Goal: Task Accomplishment & Management: Manage account settings

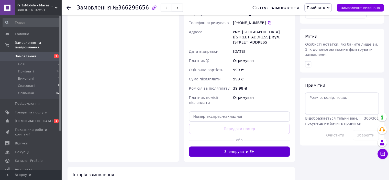
scroll to position [230, 0]
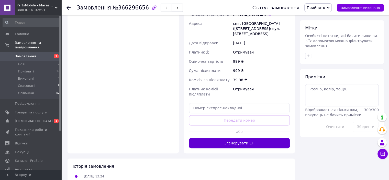
click at [217, 138] on button "Згенерувати ЕН" at bounding box center [239, 143] width 101 height 10
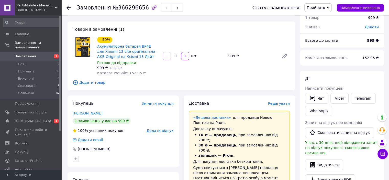
scroll to position [0, 0]
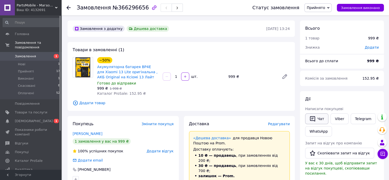
click at [305, 120] on button "Чат" at bounding box center [316, 118] width 23 height 11
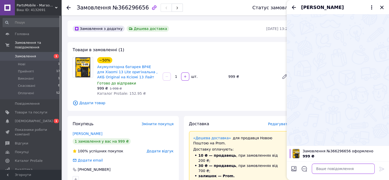
click at [326, 171] on textarea at bounding box center [343, 168] width 63 height 10
paste textarea "Вітаю, відправка екрану на Samsung A14 в рамці буде вже завтра, дякую за замовл…"
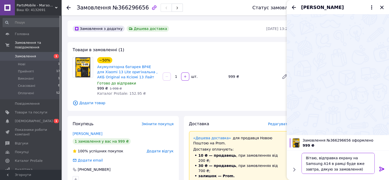
click at [341, 157] on textarea "Вітаю, відправка екрану на Samsung A14 в рамці буде вже завтра, дякую за замовл…" at bounding box center [338, 163] width 73 height 21
click at [351, 156] on textarea "Вітаю, відправка батареї на Samsung A14 в [GEOGRAPHIC_DATA] буде вже завтра, дя…" at bounding box center [338, 163] width 73 height 21
click at [353, 157] on textarea "Вітаю, відправка батареї на Samsung A14 в [GEOGRAPHIC_DATA] буде вже завтра, дя…" at bounding box center [338, 163] width 73 height 21
drag, startPoint x: 352, startPoint y: 157, endPoint x: 326, endPoint y: 164, distance: 27.1
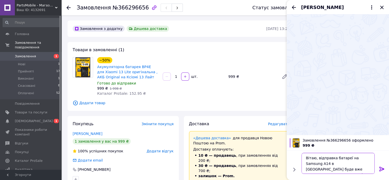
click at [326, 164] on textarea "Вітаю, відправка батареї на Samsung A14 в [GEOGRAPHIC_DATA] буде вже завтра, дя…" at bounding box center [338, 163] width 73 height 21
type textarea "Вітаю, відправка батареї на Xiaomi 13 Lite (BP4E) буде вже завтра, дякую за зам…"
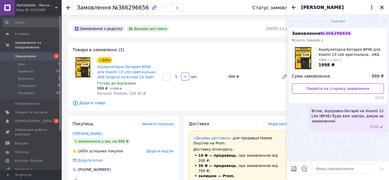
click at [380, 7] on icon "Закрити" at bounding box center [382, 7] width 6 height 6
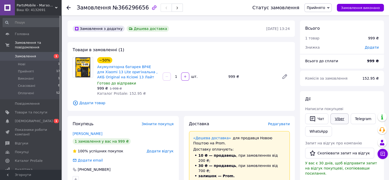
click at [342, 116] on link "Viber" at bounding box center [340, 118] width 18 height 11
click at [49, 119] on span "0 1" at bounding box center [54, 121] width 14 height 5
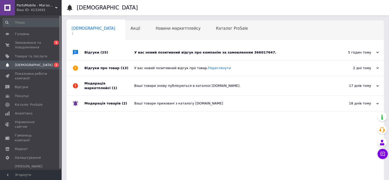
click at [165, 54] on div "У вас новий позитивний відгук про компанію за замовленням 366017647." at bounding box center [230, 52] width 193 height 5
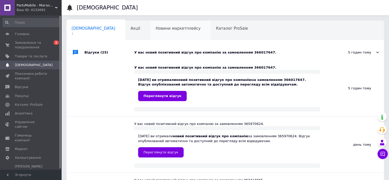
click at [150, 25] on div "Новини маркетплейсу 0" at bounding box center [180, 30] width 60 height 19
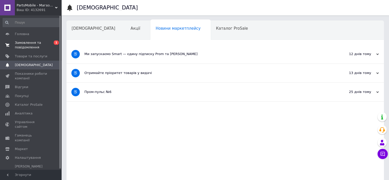
click at [31, 45] on span "Замовлення та повідомлення" at bounding box center [31, 44] width 32 height 9
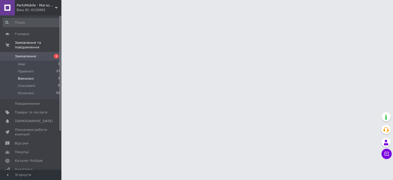
click at [52, 75] on li "Виконані 1" at bounding box center [31, 78] width 63 height 7
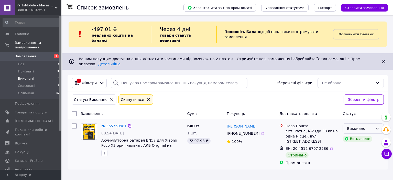
click at [353, 126] on div "Виконано" at bounding box center [360, 129] width 26 height 6
click at [355, 146] on li "Оплачено" at bounding box center [363, 148] width 41 height 9
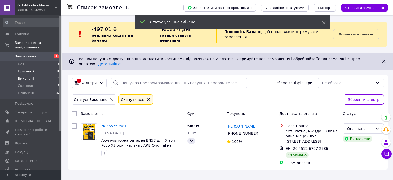
click at [41, 68] on li "Прийняті 18" at bounding box center [31, 71] width 63 height 7
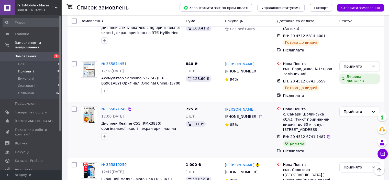
scroll to position [614, 0]
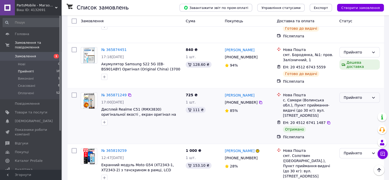
click at [362, 95] on div "Прийнято" at bounding box center [357, 98] width 26 height 6
click at [352, 68] on li "Оплачено" at bounding box center [359, 67] width 40 height 9
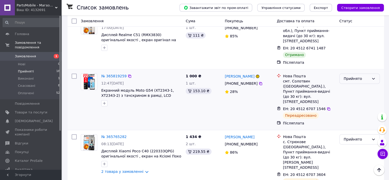
scroll to position [691, 0]
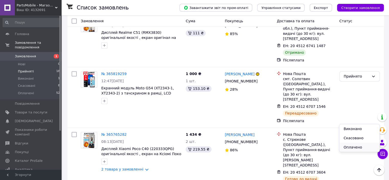
click at [347, 147] on li "Оплачено" at bounding box center [359, 146] width 40 height 9
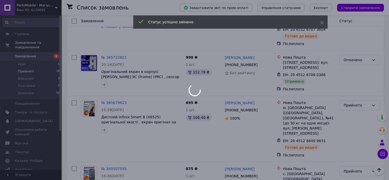
scroll to position [836, 0]
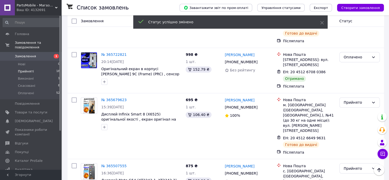
click at [348, 156] on li "Оплачено" at bounding box center [359, 157] width 40 height 9
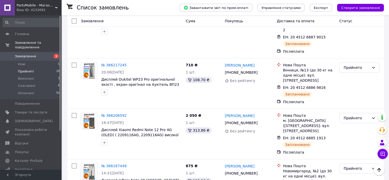
click at [46, 52] on link "Замовлення 1" at bounding box center [31, 56] width 63 height 9
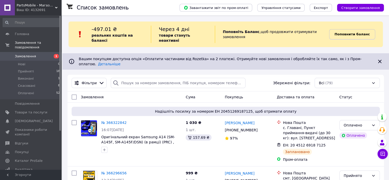
click at [357, 32] on b "Поповнити баланс" at bounding box center [352, 34] width 35 height 4
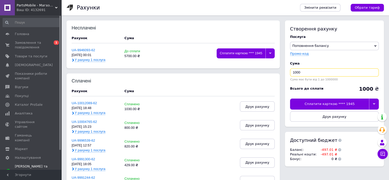
click at [300, 73] on input "1000" at bounding box center [334, 72] width 89 height 8
type input "500"
click at [318, 104] on div "Сплатити карткою **** 1945" at bounding box center [329, 103] width 79 height 11
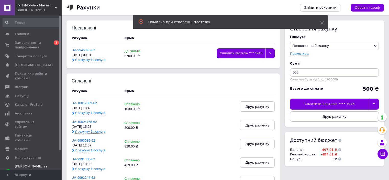
click at [317, 105] on div "Сплатити карткою **** 1945" at bounding box center [329, 103] width 79 height 11
click at [296, 104] on div "Сплатити карткою **** 1945" at bounding box center [329, 103] width 79 height 11
